Goal: Find specific fact: Find specific fact

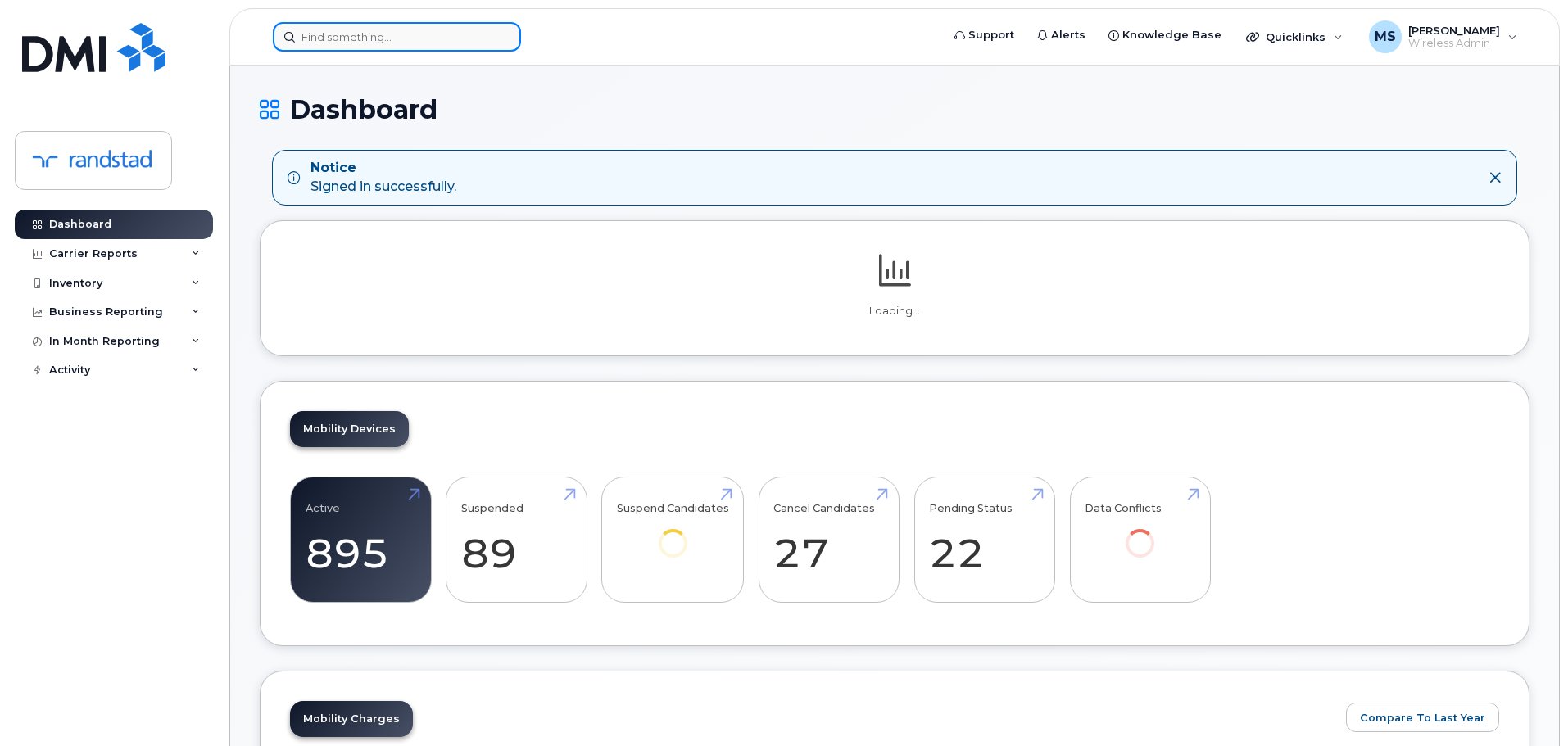
click at [381, 26] on input at bounding box center [397, 36] width 248 height 30
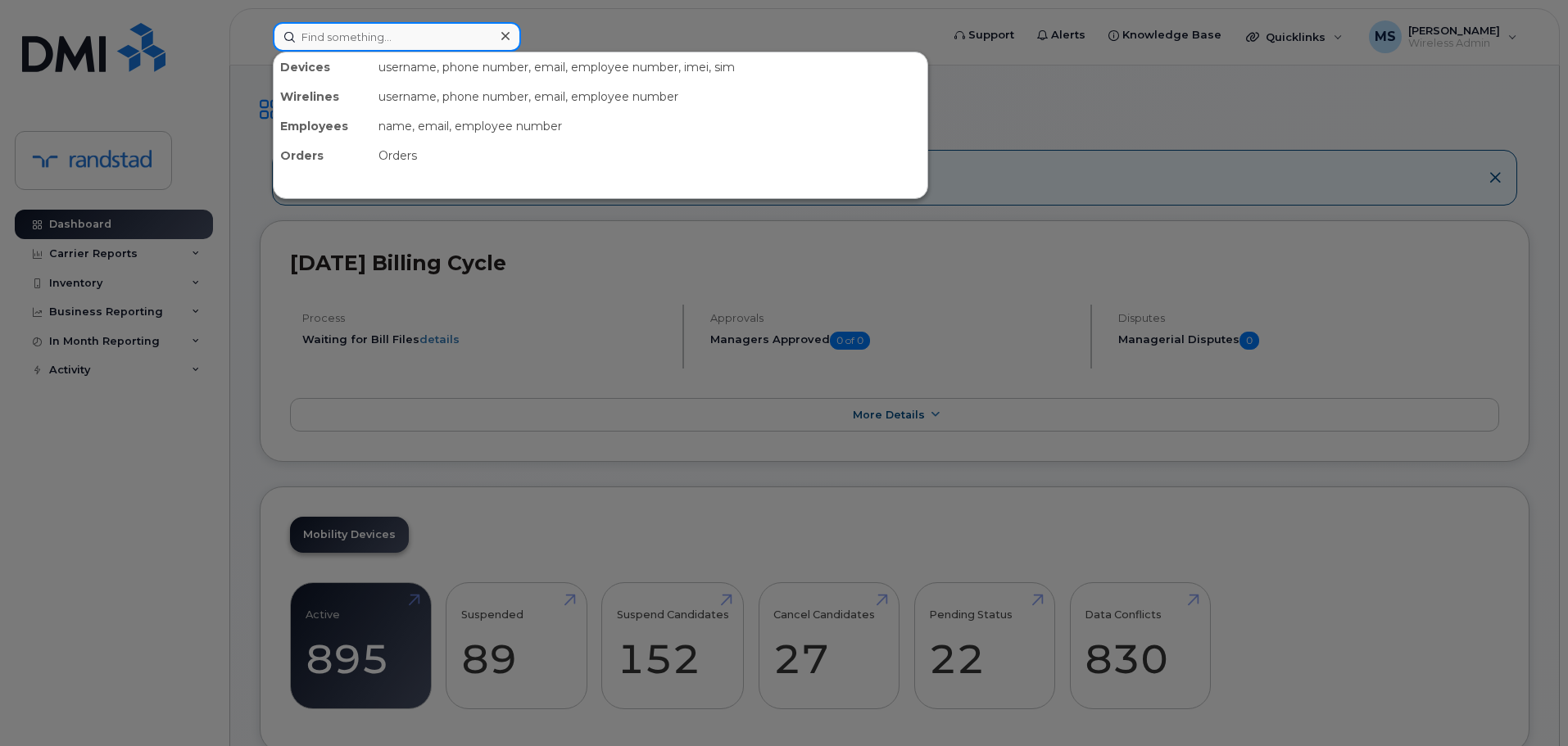
paste input "437) 421-7663"
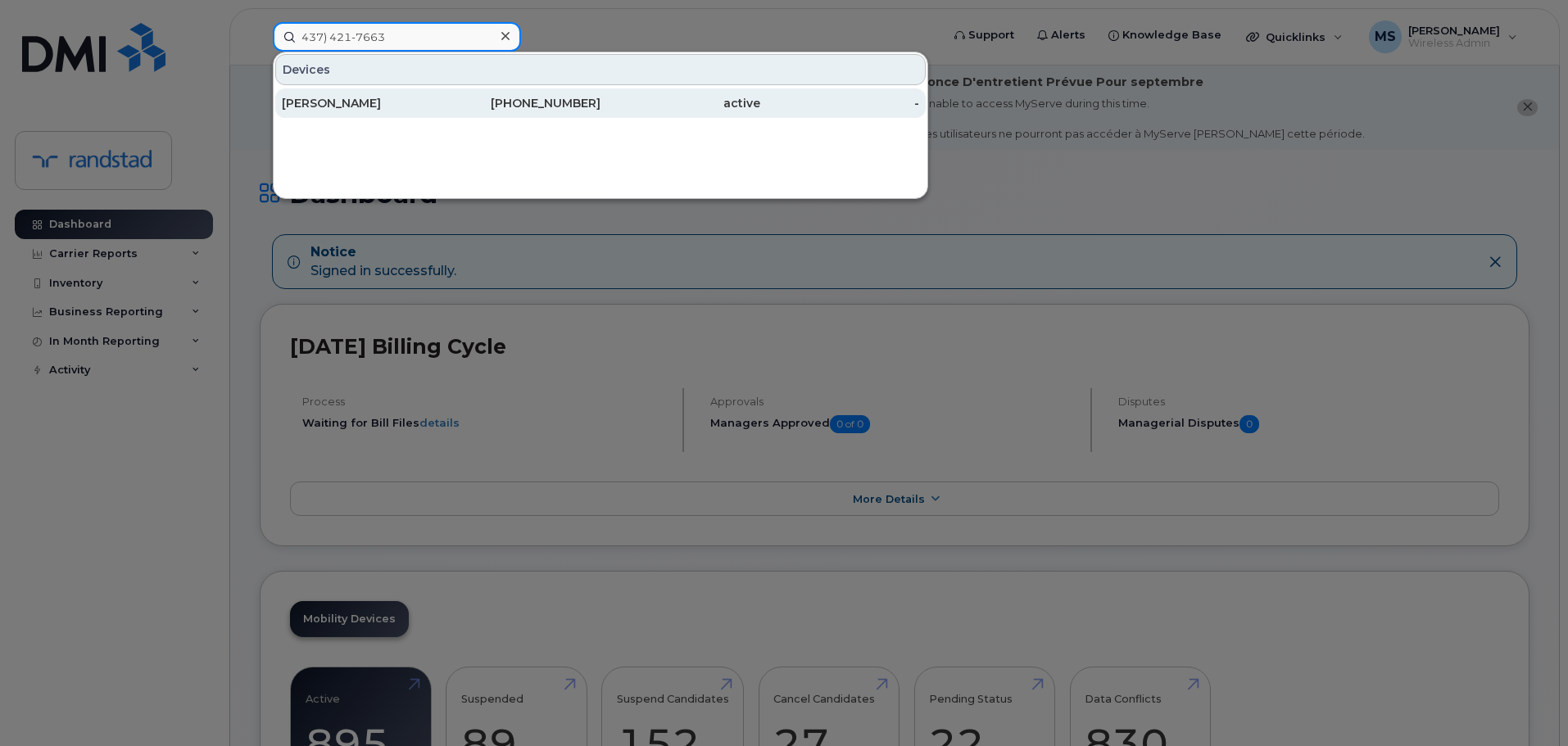
type input "437) 421-7663"
click at [379, 100] on div "[PERSON_NAME]" at bounding box center [362, 103] width 160 height 16
